Goal: Information Seeking & Learning: Learn about a topic

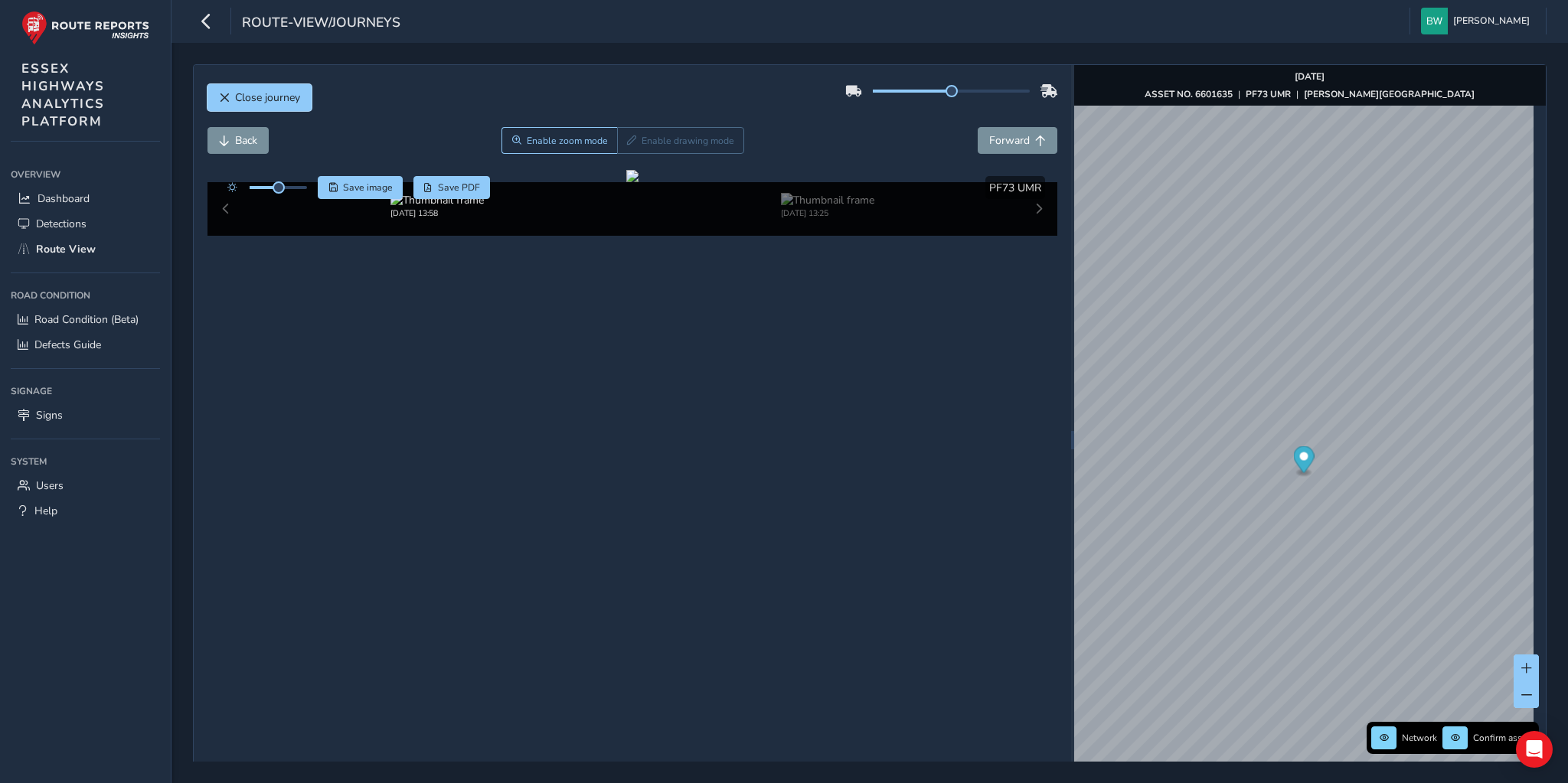
click at [232, 99] on button "Close journey" at bounding box center [259, 97] width 104 height 27
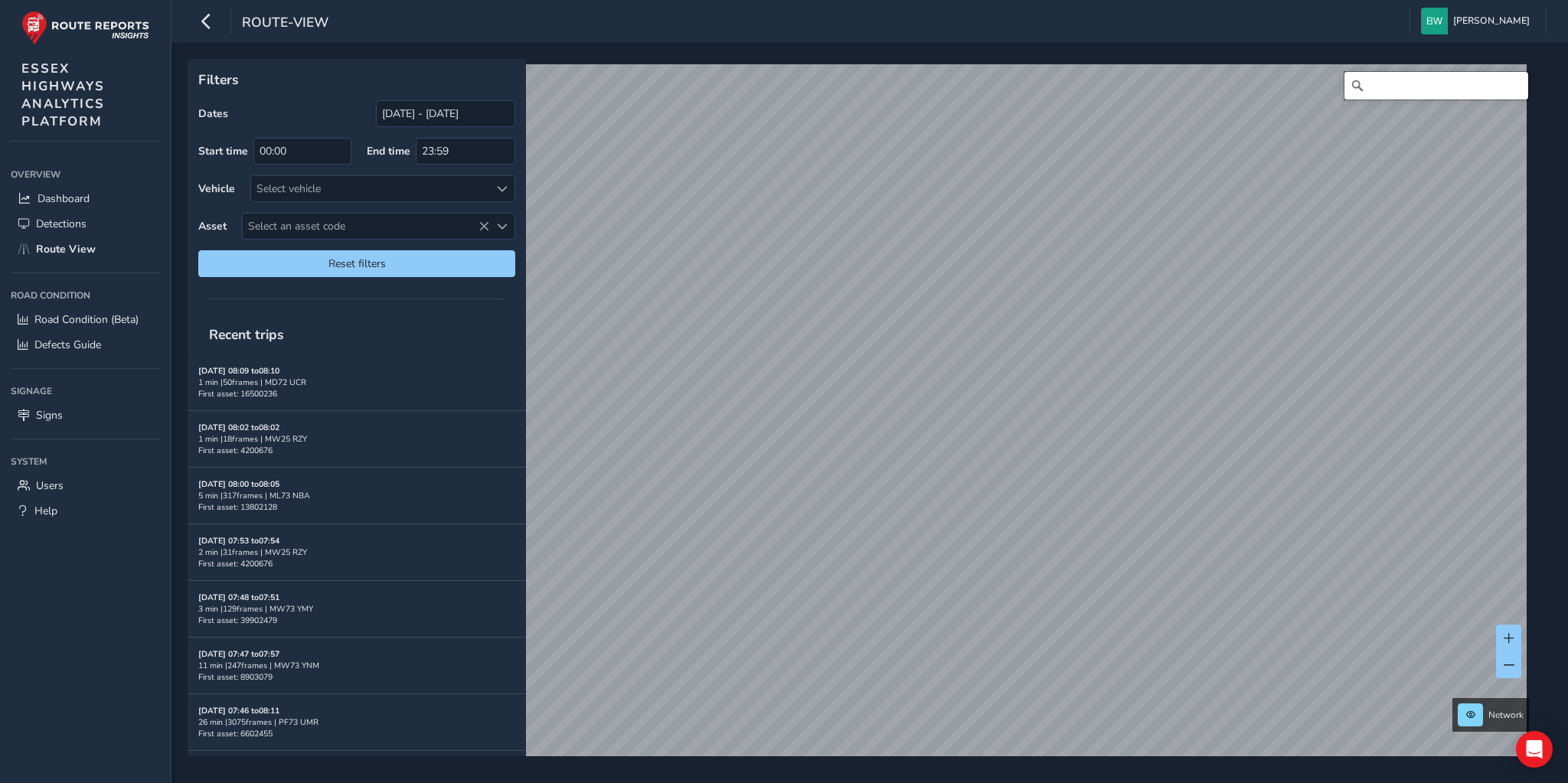
click at [1382, 89] on input "Search" at bounding box center [1436, 86] width 184 height 28
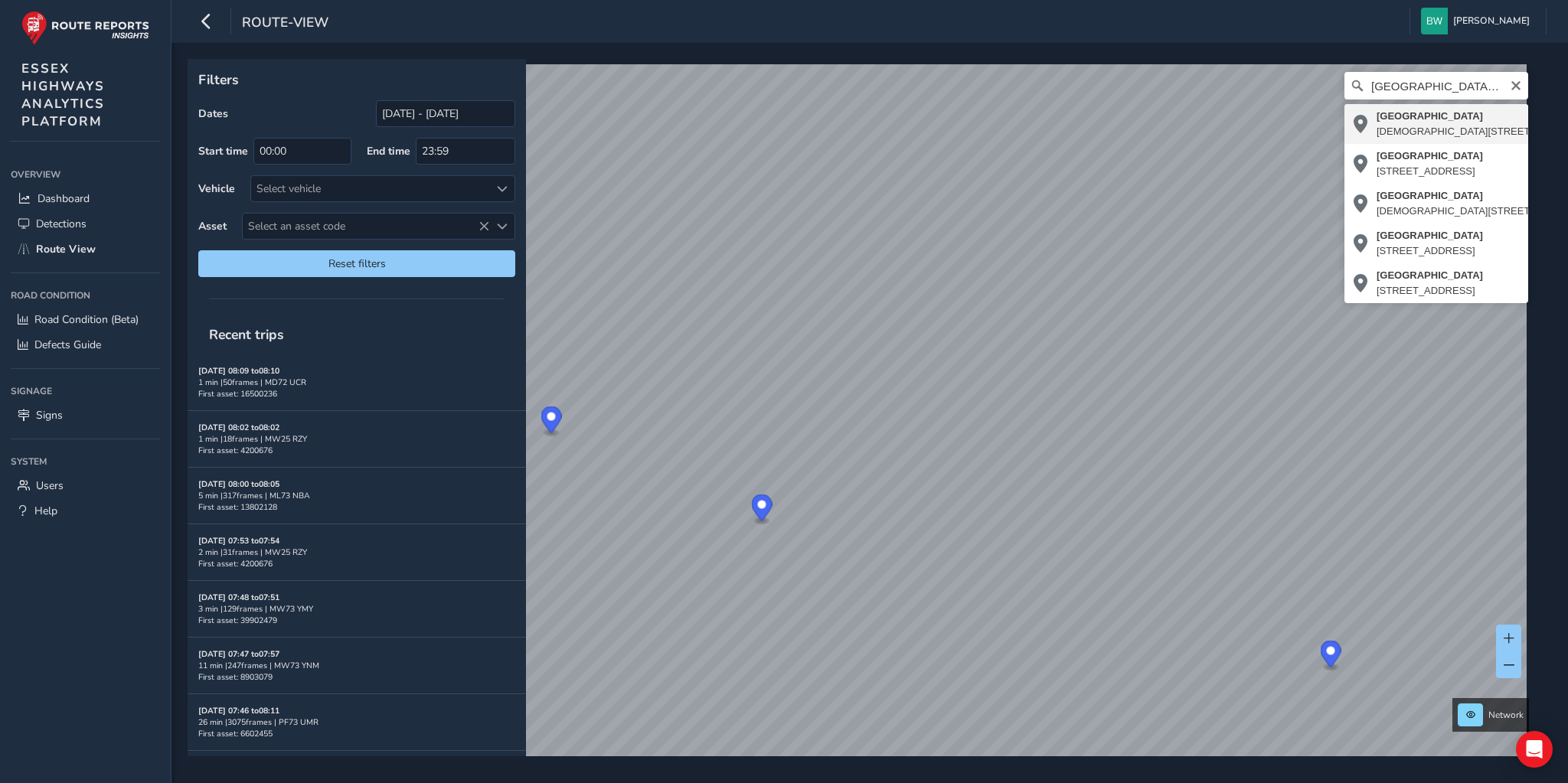
type input "[STREET_ADDRESS]"
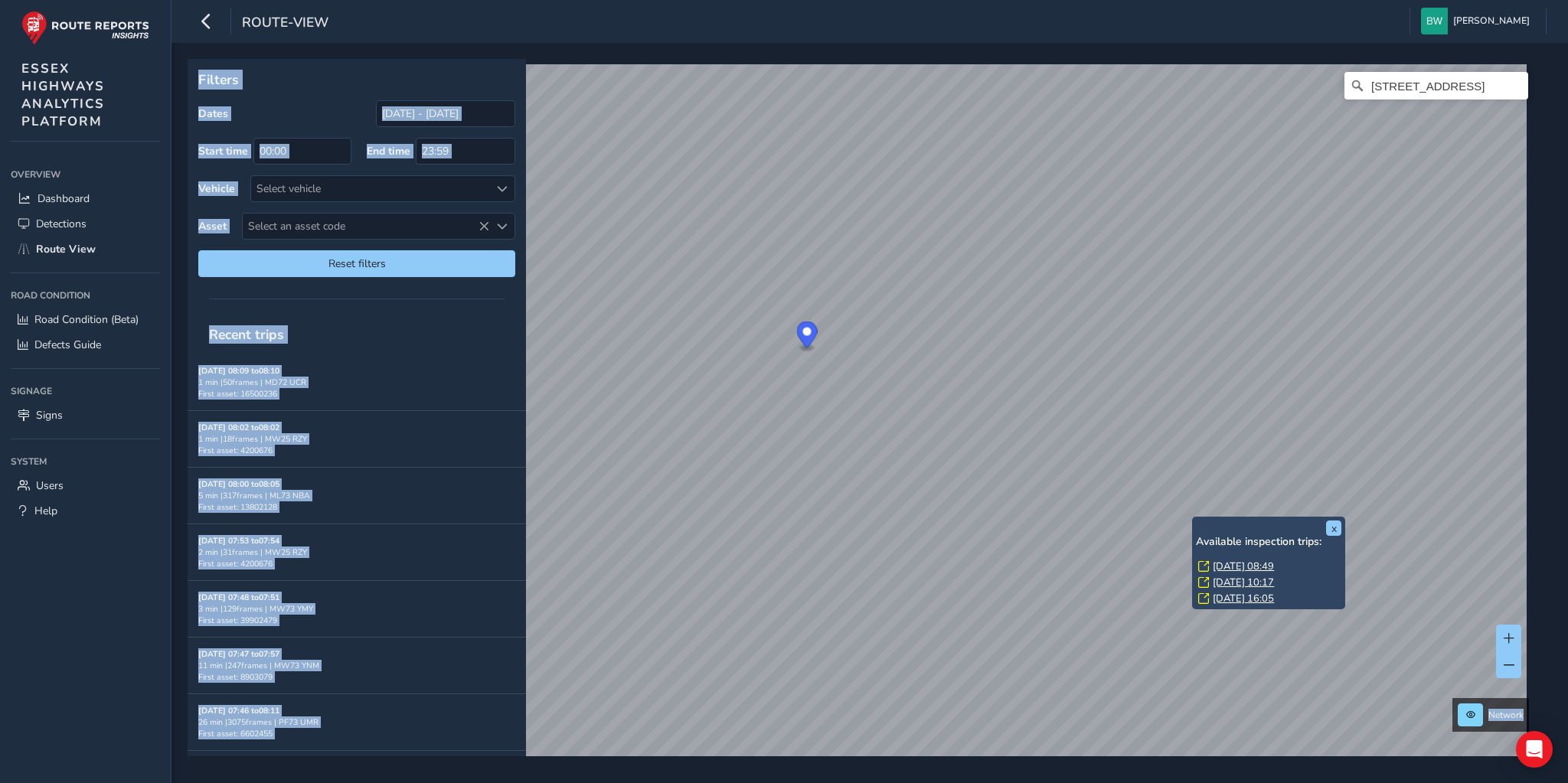
click at [1240, 565] on link "[DATE] 08:49" at bounding box center [1243, 566] width 62 height 13
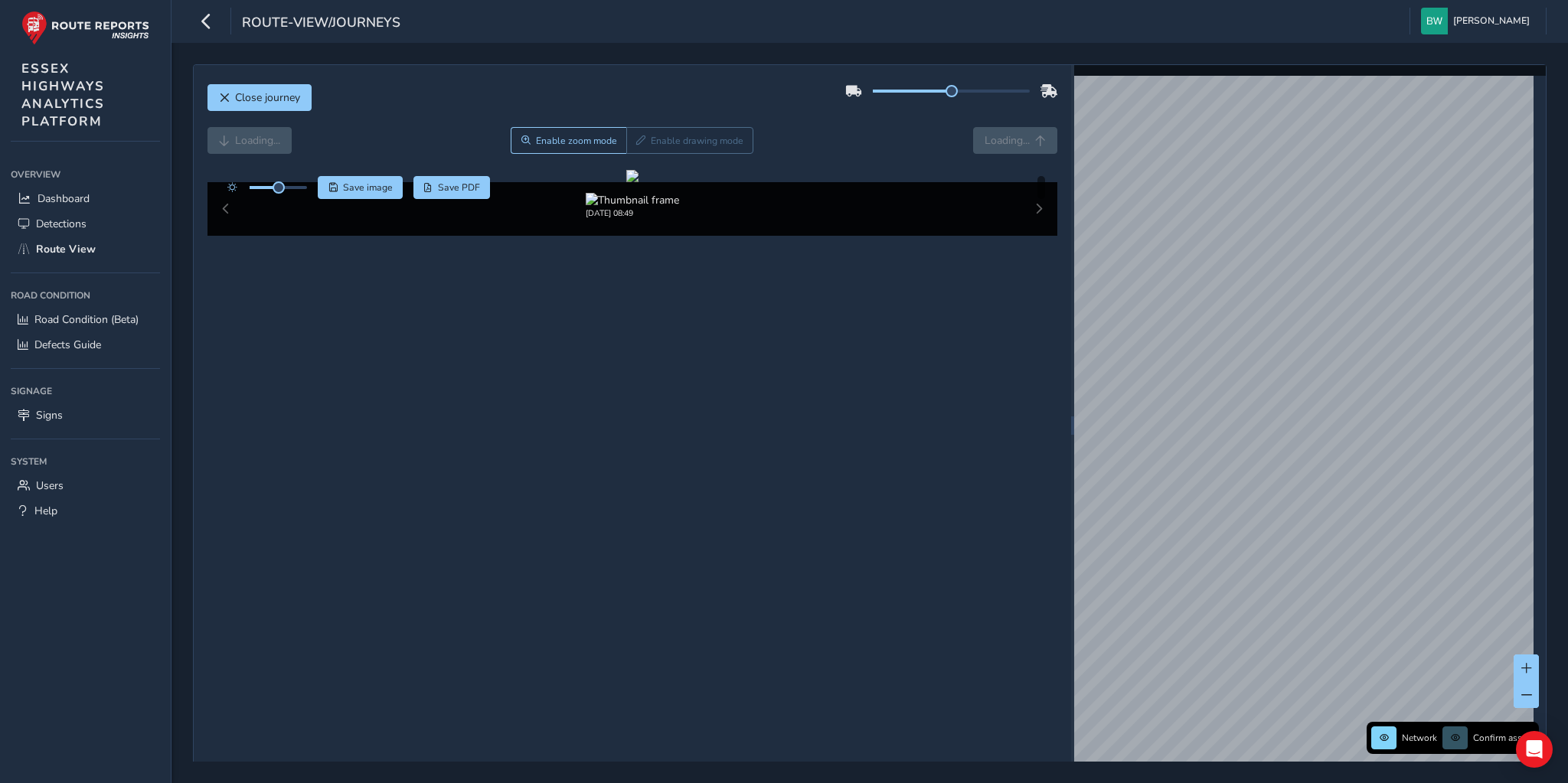
click at [1003, 142] on div "Loading... Enable zoom mode Enable drawing mode Loading..." at bounding box center [632, 140] width 850 height 27
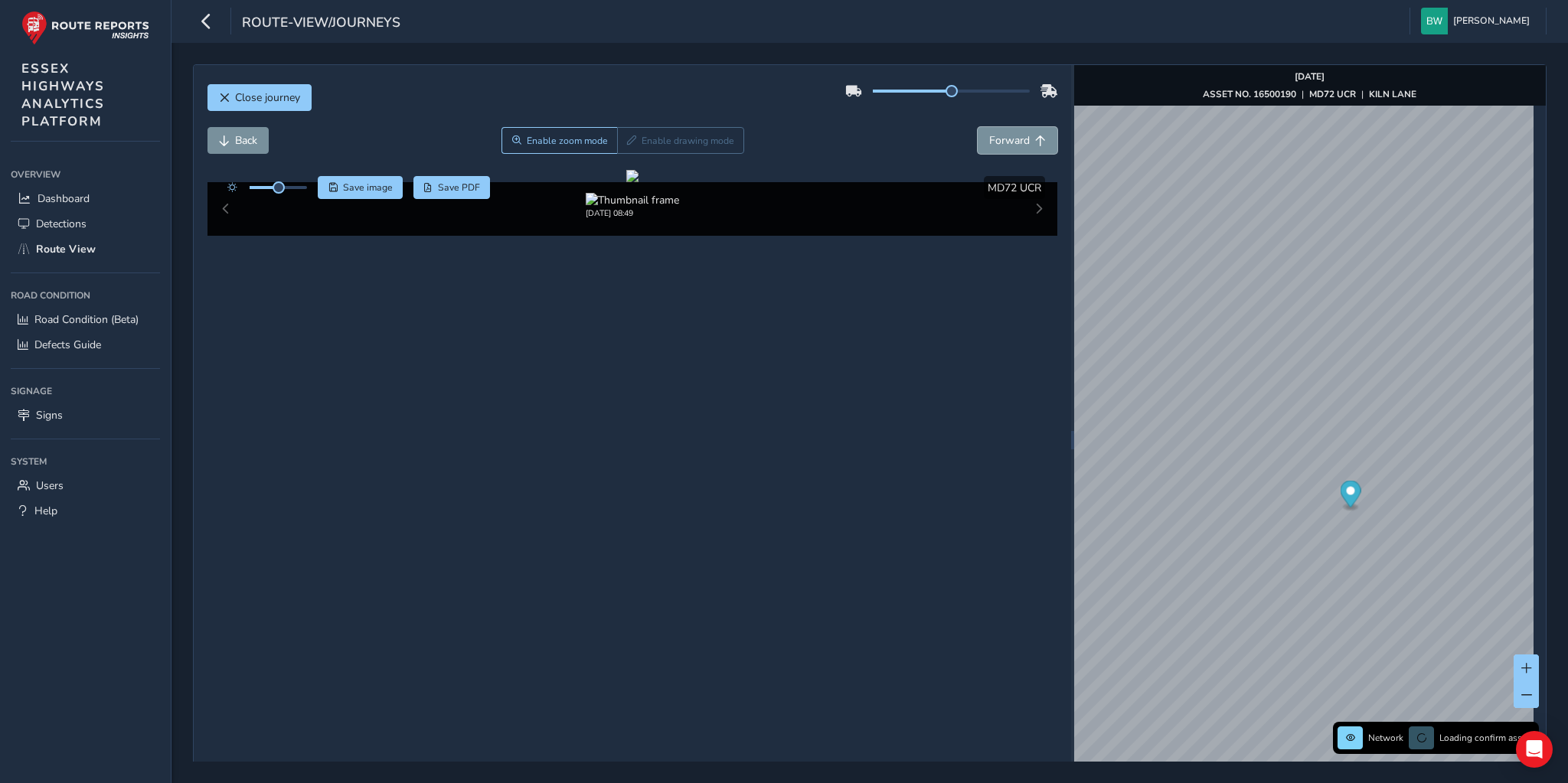
click at [1003, 142] on span "Forward" at bounding box center [1009, 140] width 40 height 14
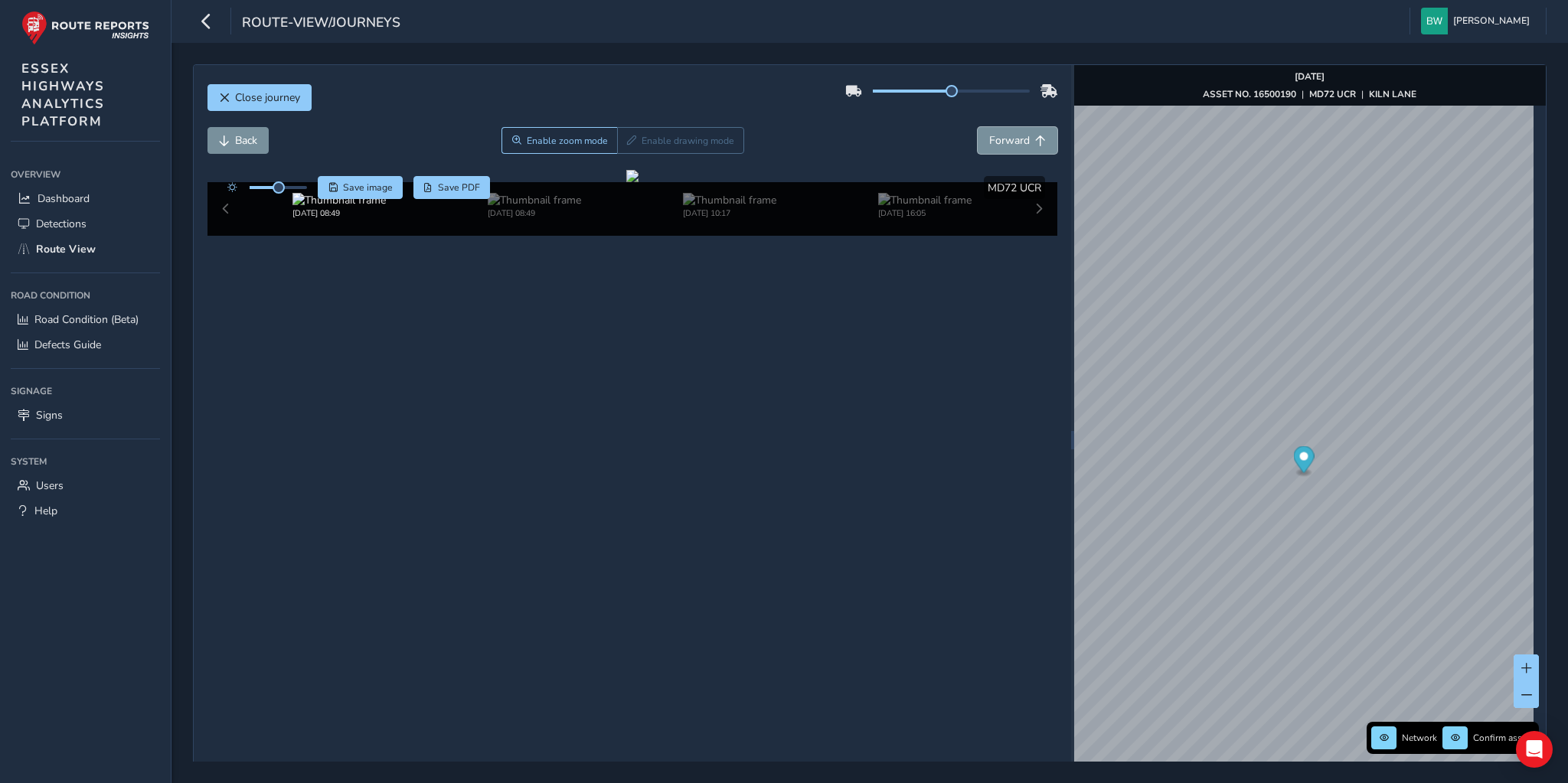
click at [1003, 142] on span "Forward" at bounding box center [1009, 140] width 40 height 14
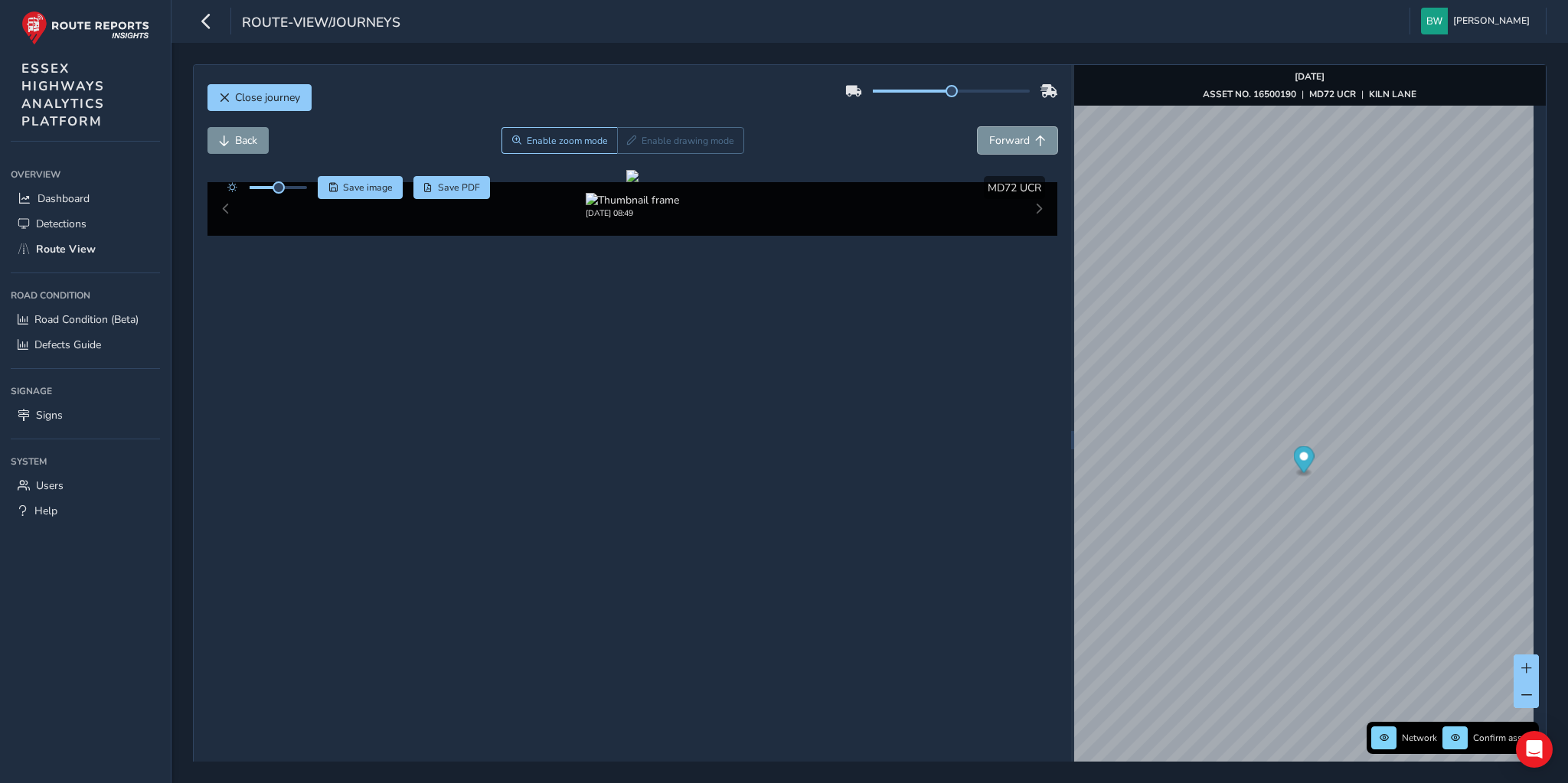
click at [1003, 142] on span "Forward" at bounding box center [1009, 140] width 40 height 14
click at [234, 131] on button "Back" at bounding box center [238, 140] width 62 height 27
click at [227, 236] on div "[DATE] 08:49 [DATE] 10:17 [DATE] 16:05" at bounding box center [632, 209] width 850 height 54
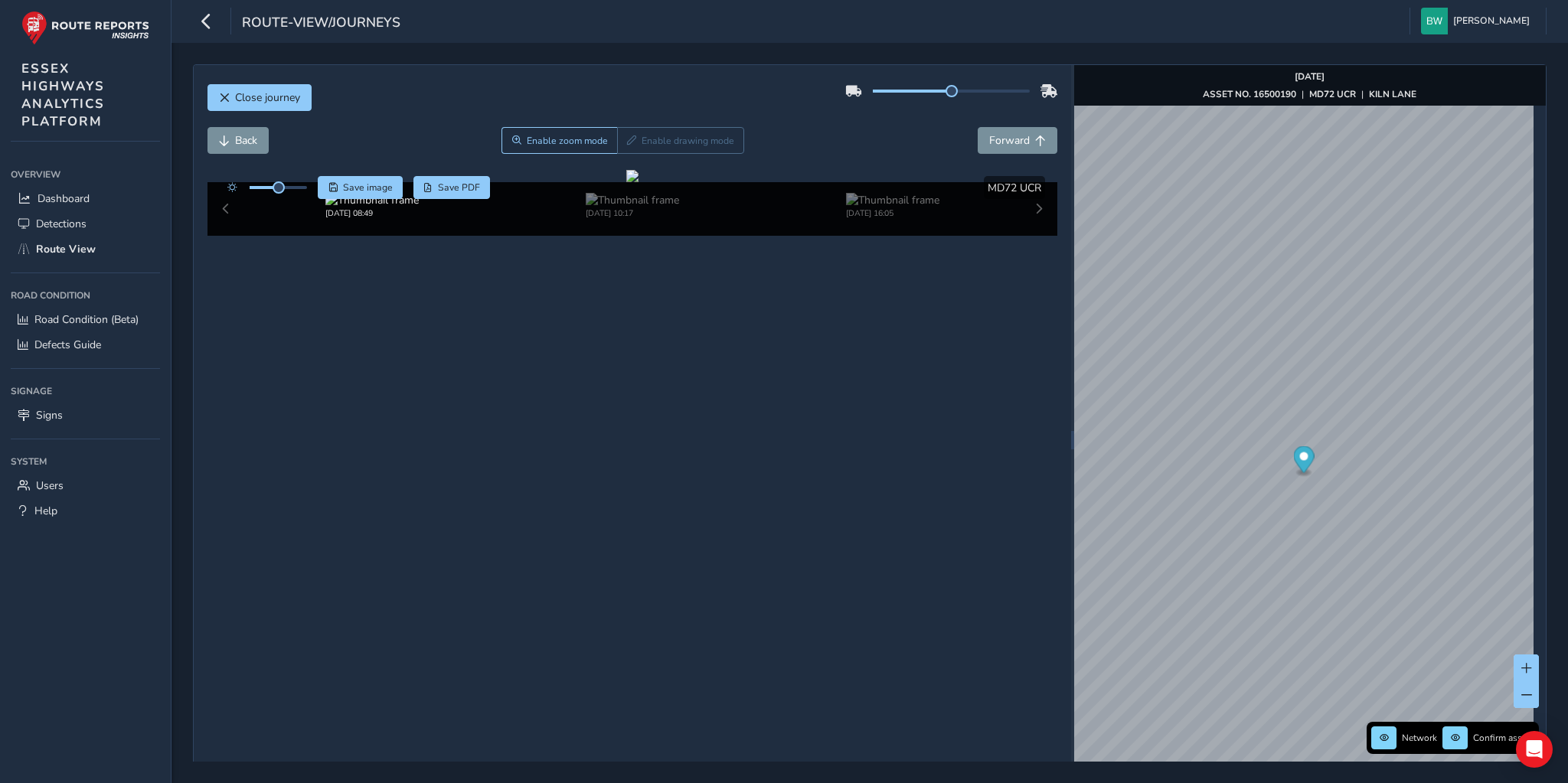
click at [226, 236] on div "[DATE] 08:49 [DATE] 10:17 [DATE] 16:05" at bounding box center [632, 209] width 850 height 54
click at [281, 101] on span "Close journey" at bounding box center [267, 97] width 65 height 14
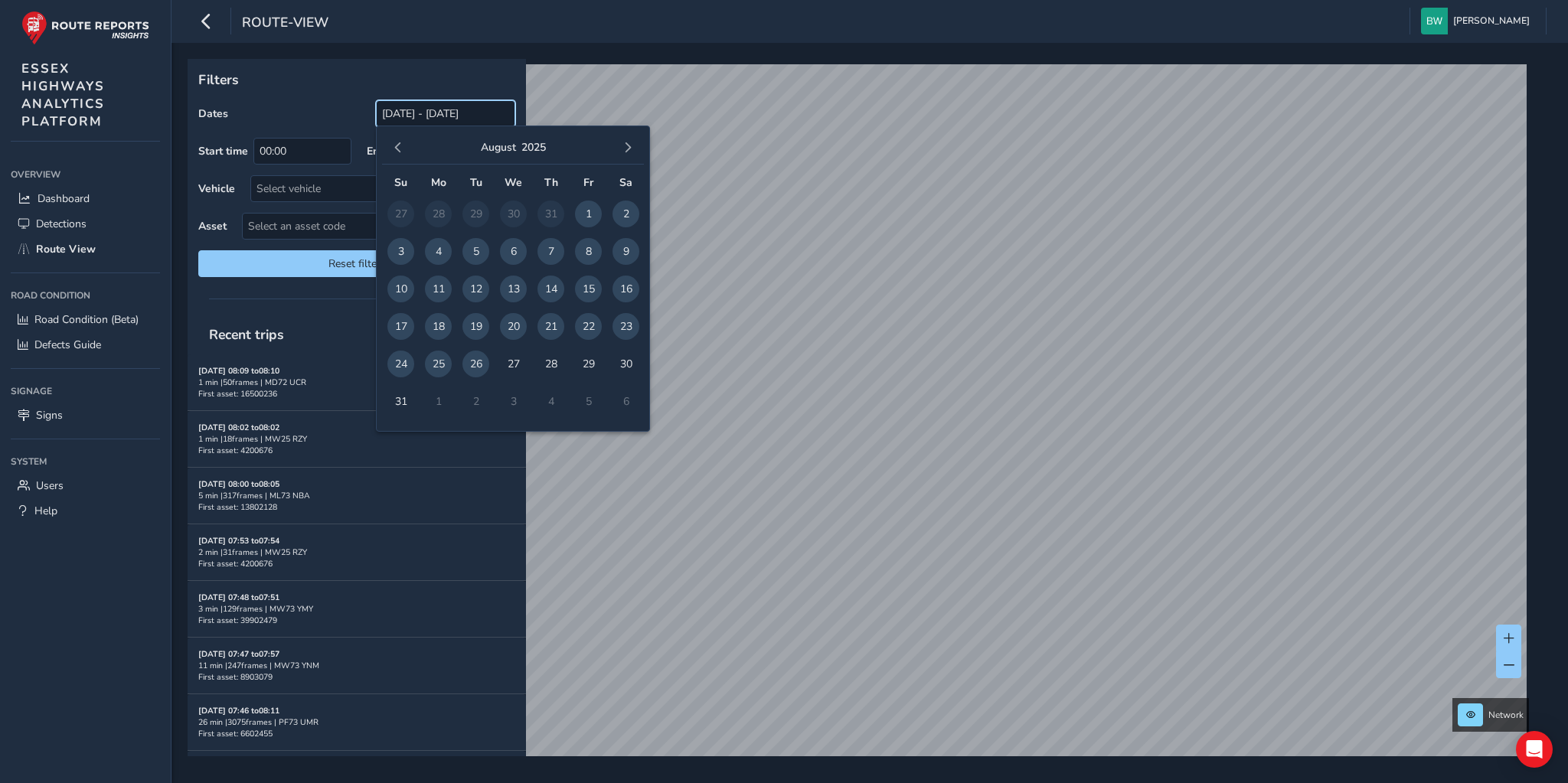
click at [424, 120] on input "[DATE] - [DATE]" at bounding box center [446, 113] width 139 height 27
click at [282, 271] on button "Reset filters" at bounding box center [356, 263] width 317 height 27
type input "[DATE] - [DATE]"
